Goal: Communication & Community: Answer question/provide support

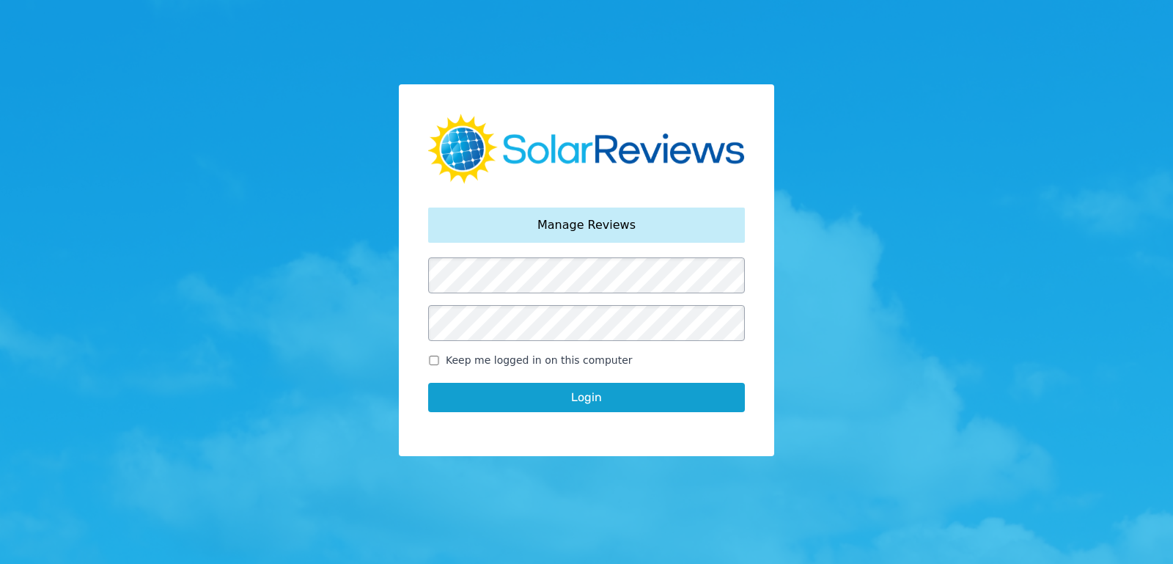
click at [573, 388] on button "Login" at bounding box center [586, 397] width 317 height 29
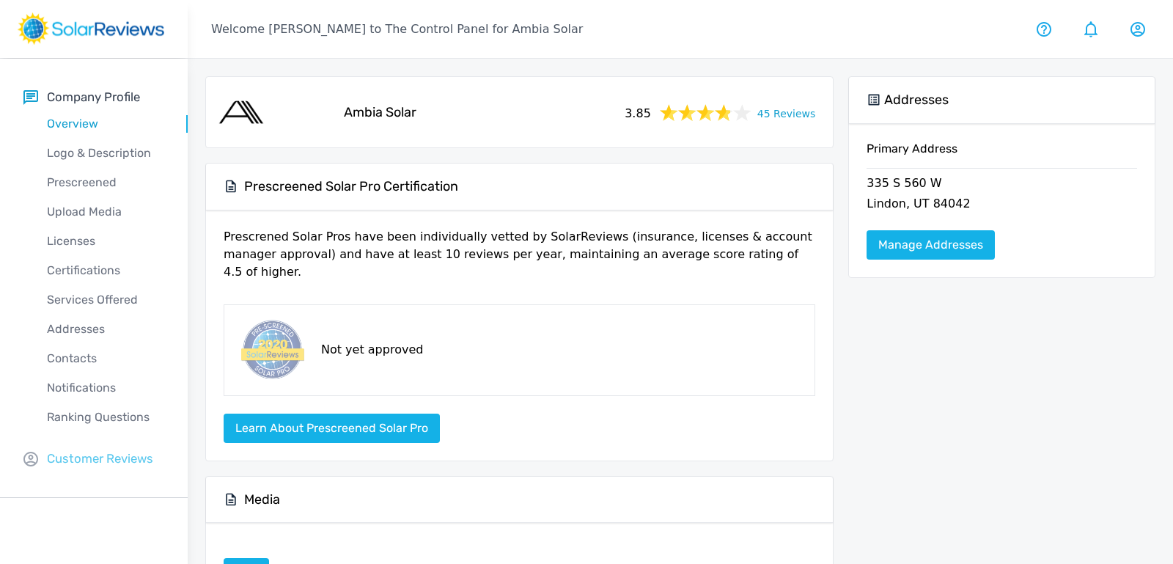
click at [116, 459] on p "Customer Reviews" at bounding box center [100, 458] width 106 height 18
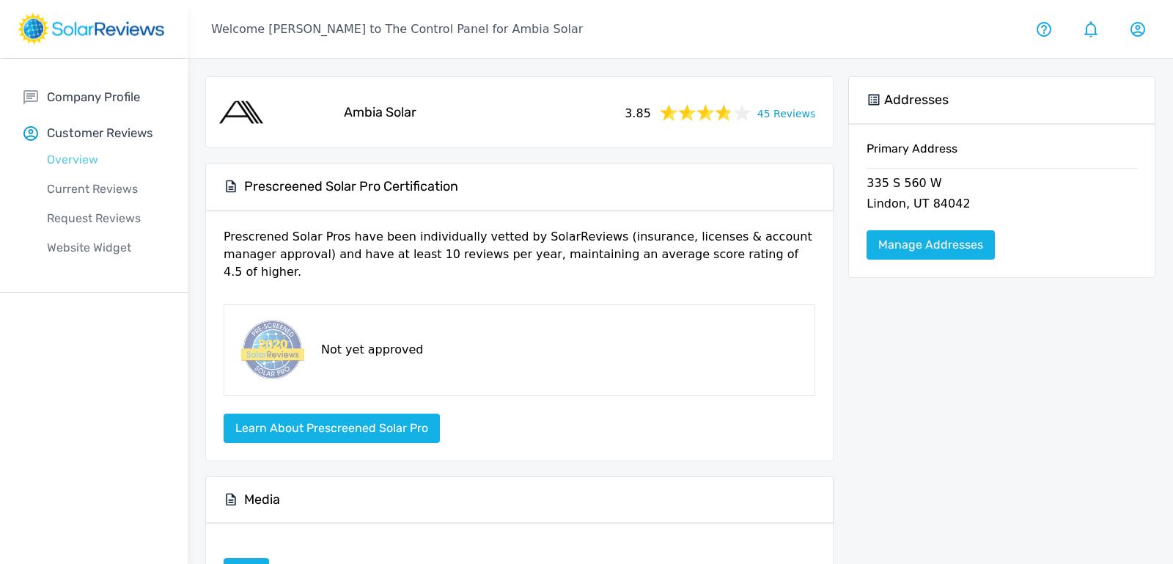
click at [62, 161] on p "Overview" at bounding box center [105, 160] width 164 height 18
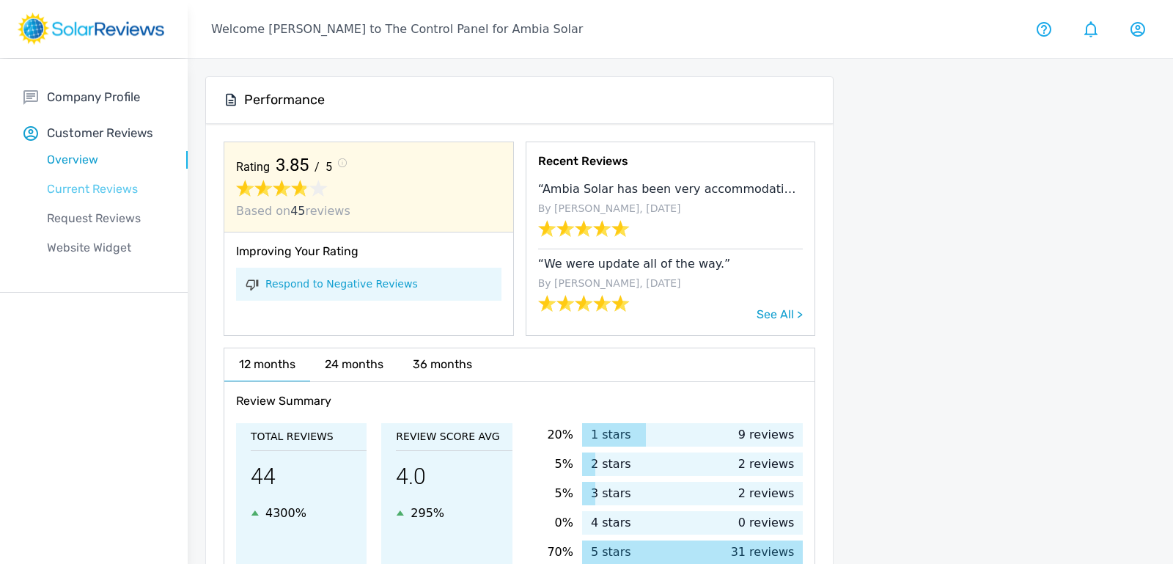
click at [72, 189] on p "Current Reviews" at bounding box center [105, 189] width 164 height 18
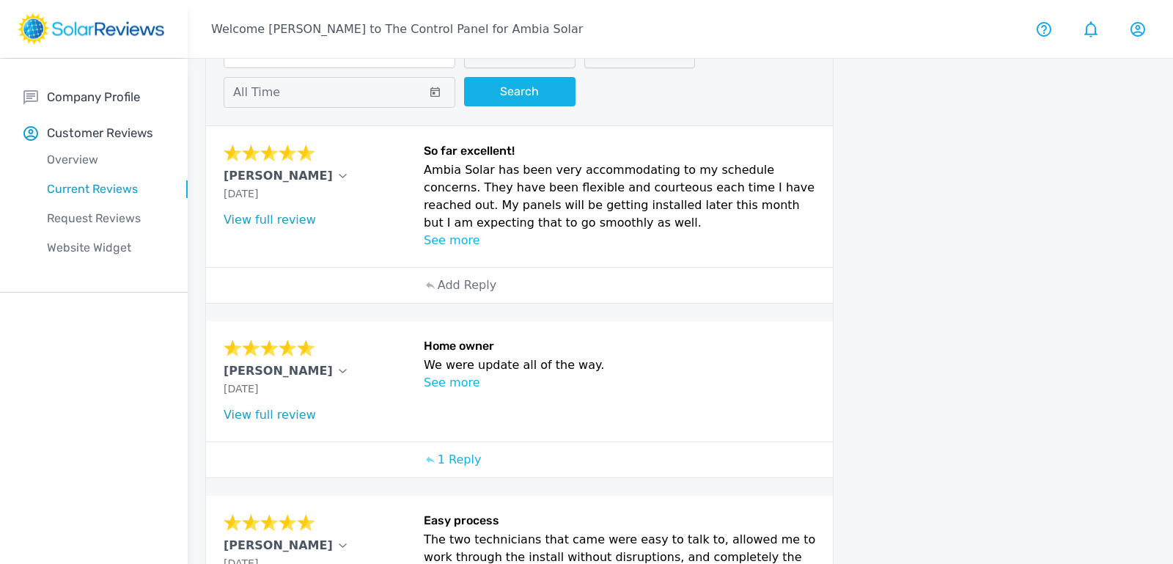
scroll to position [51, 0]
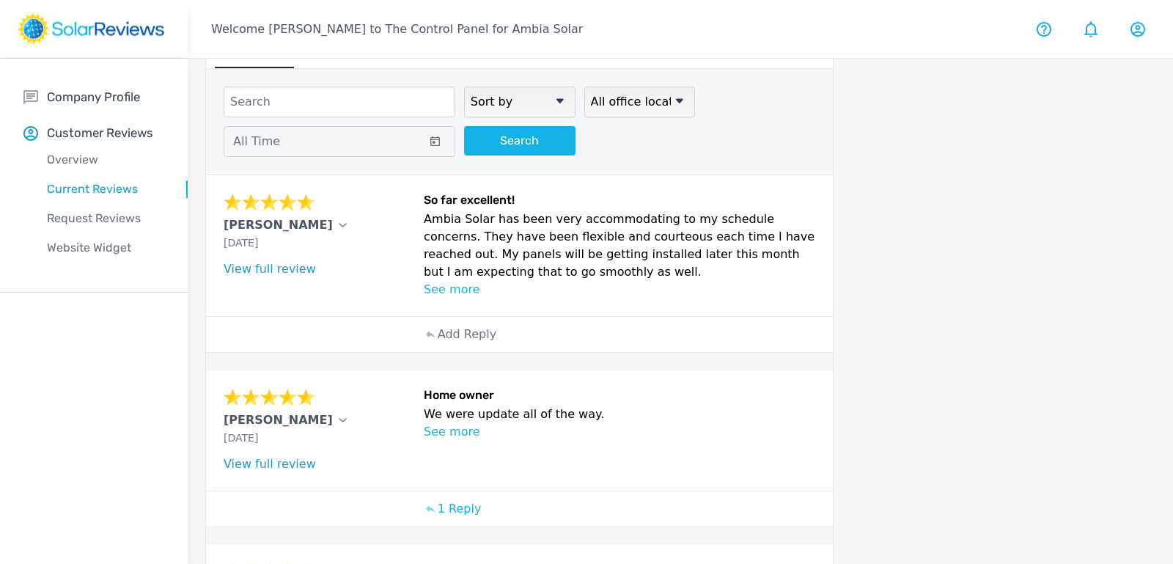
drag, startPoint x: 422, startPoint y: 214, endPoint x: 483, endPoint y: 235, distance: 64.5
click at [431, 217] on div "[PERSON_NAME] C [DATE] What type of installation was this? no answer What year …" at bounding box center [519, 245] width 627 height 141
click at [491, 238] on p "Ambia Solar has been very accommodating to my schedule concerns. They have been…" at bounding box center [619, 245] width 391 height 70
drag, startPoint x: 545, startPoint y: 267, endPoint x: 424, endPoint y: 221, distance: 129.2
click at [424, 221] on p "Ambia Solar has been very accommodating to my schedule concerns. They have been…" at bounding box center [619, 245] width 391 height 70
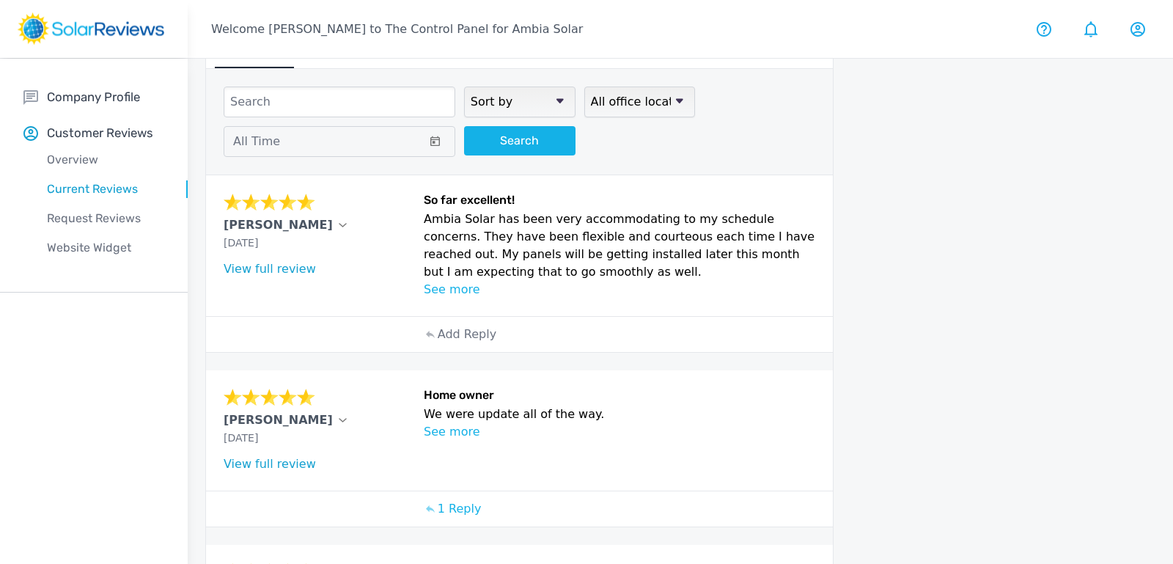
copy p "Ambia Solar has been very accommodating to my schedule concerns. They have been…"
click at [339, 224] on icon at bounding box center [342, 225] width 7 height 3
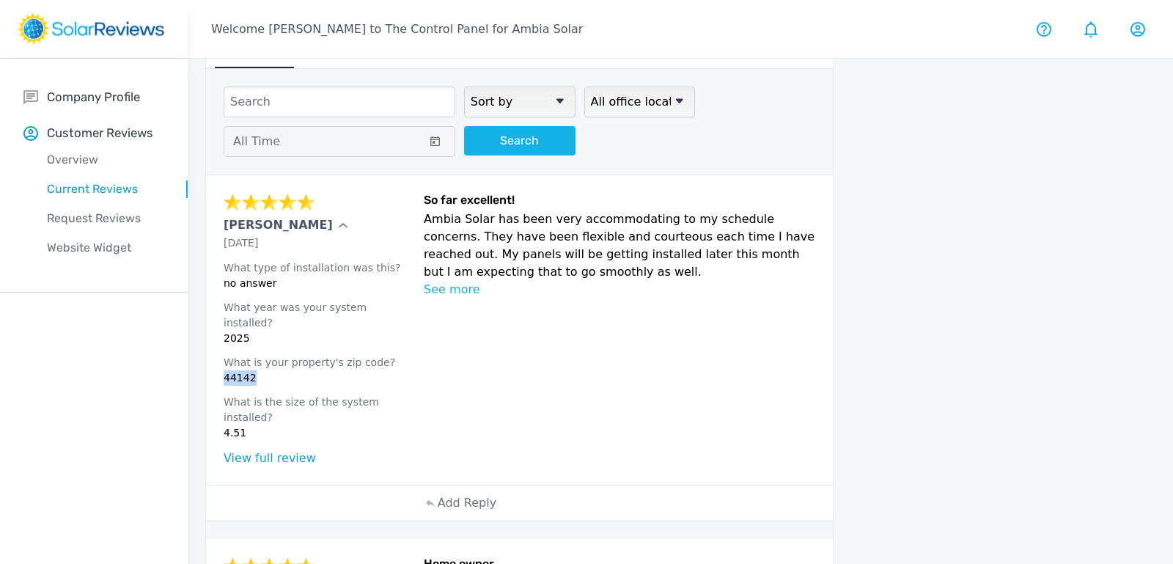
drag, startPoint x: 257, startPoint y: 359, endPoint x: 213, endPoint y: 361, distance: 44.0
click at [213, 361] on div "[PERSON_NAME] C [DATE] What type of installation was this? no answer What year …" at bounding box center [519, 329] width 627 height 309
copy p "44142"
click at [272, 451] on link "View full review" at bounding box center [270, 458] width 92 height 14
click at [459, 494] on p "Add Reply" at bounding box center [467, 503] width 59 height 18
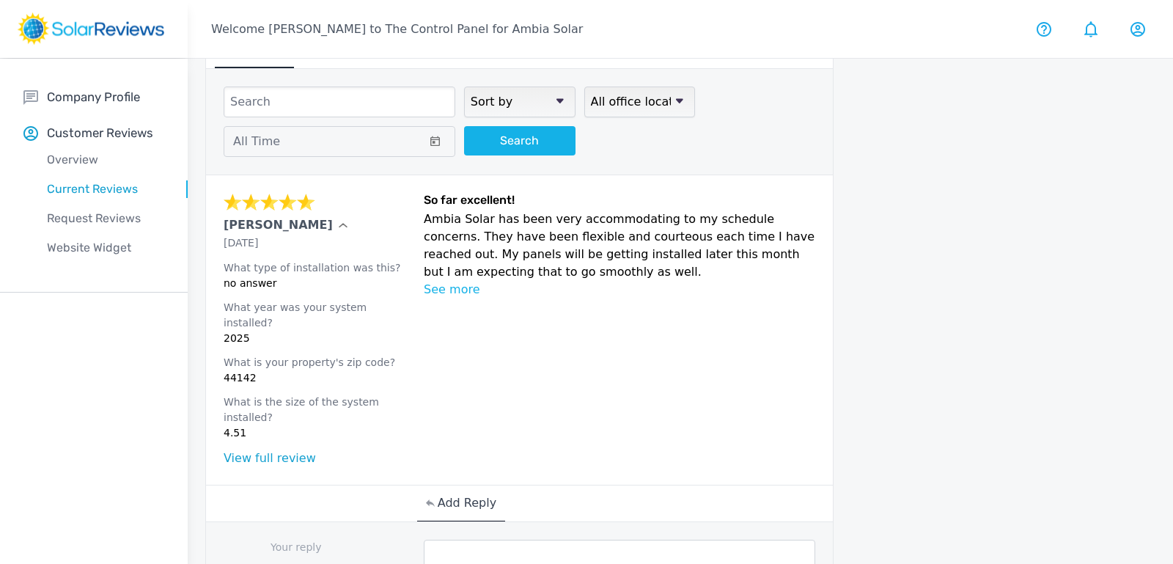
click at [495, 540] on textarea at bounding box center [619, 569] width 391 height 59
paste textarea "Thank you for the kind words! We’re so glad our team’s flexibility and communic…"
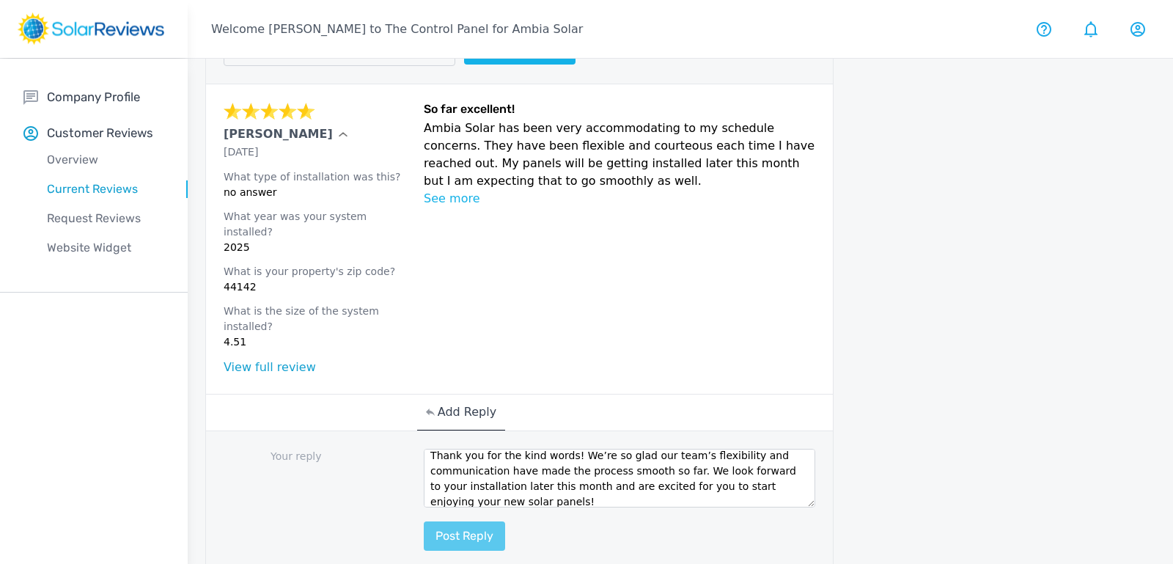
type textarea "Thank you for the kind words! We’re so glad our team’s flexibility and communic…"
click at [458, 521] on button "Post reply" at bounding box center [464, 535] width 81 height 29
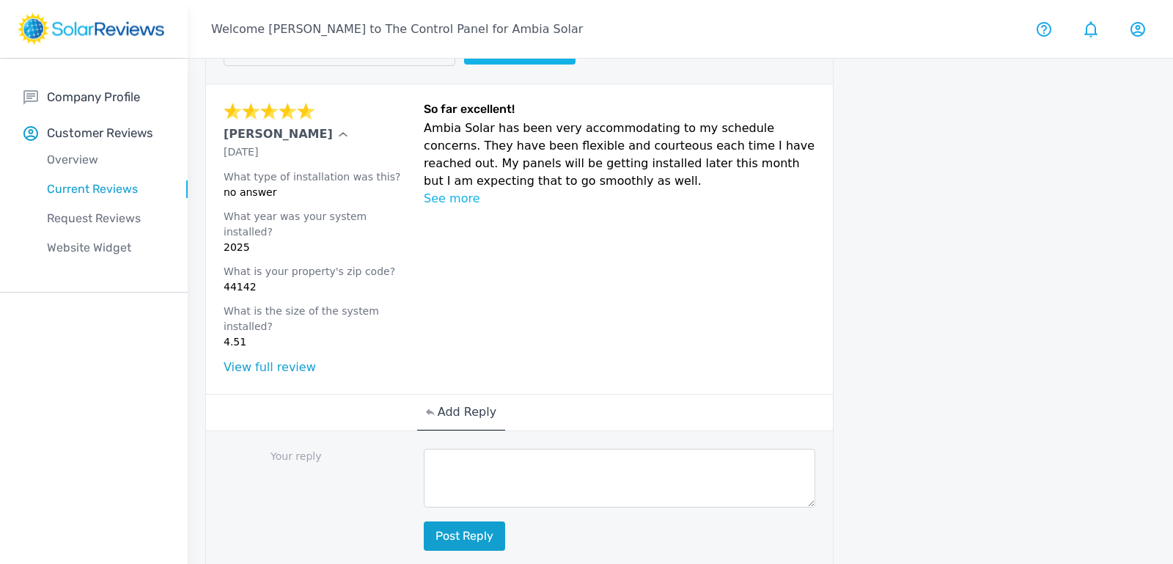
scroll to position [0, 0]
